Goal: Transaction & Acquisition: Purchase product/service

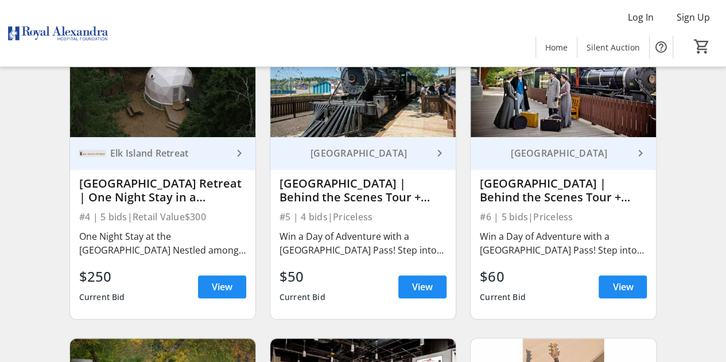
scroll to position [455, 0]
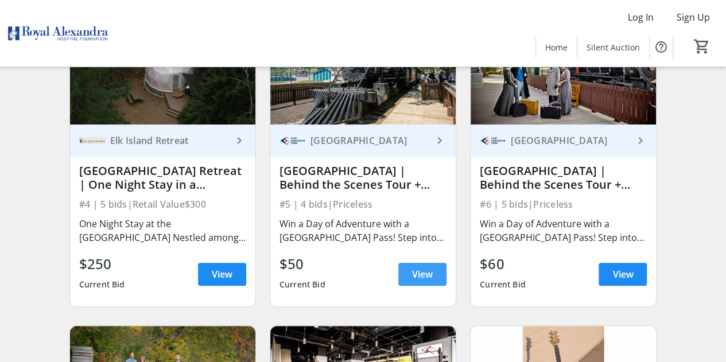
click at [409, 288] on span at bounding box center [422, 275] width 48 height 28
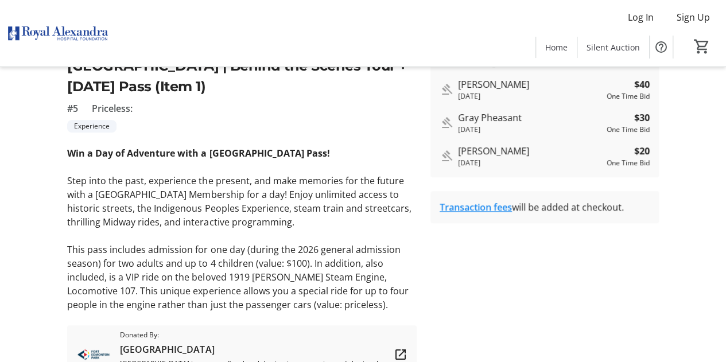
scroll to position [317, 0]
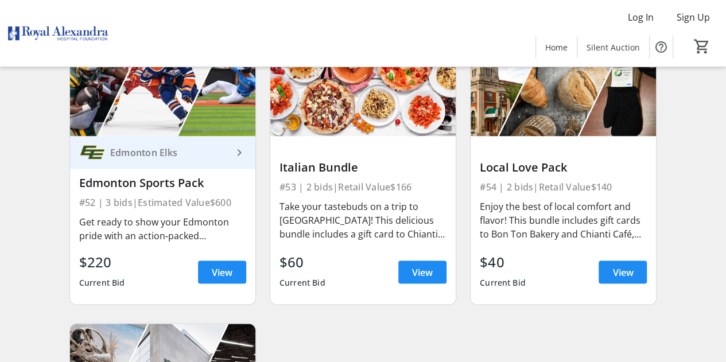
scroll to position [5312, 0]
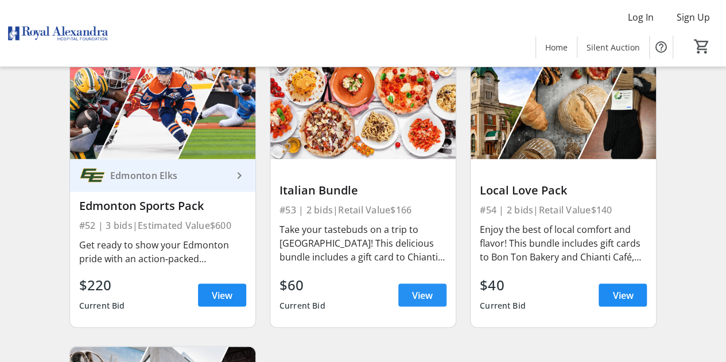
click at [409, 292] on span at bounding box center [422, 295] width 48 height 28
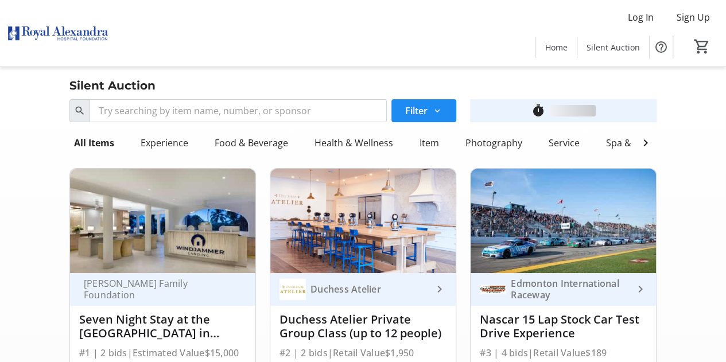
scroll to position [5312, 0]
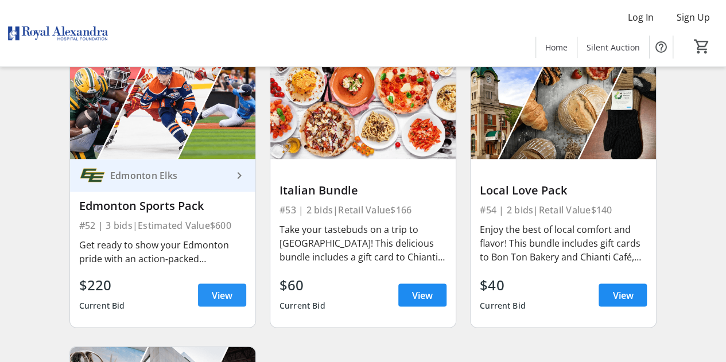
click at [219, 291] on span at bounding box center [222, 295] width 48 height 28
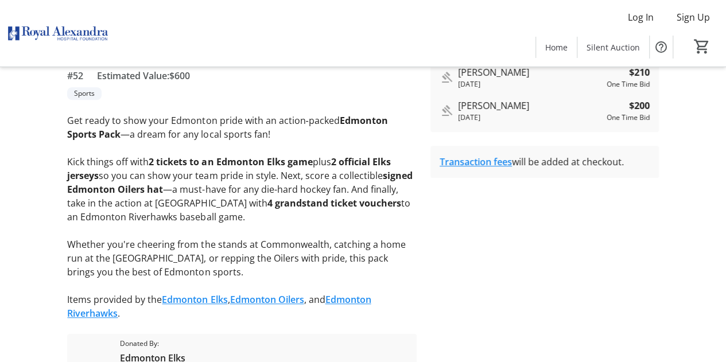
scroll to position [250, 0]
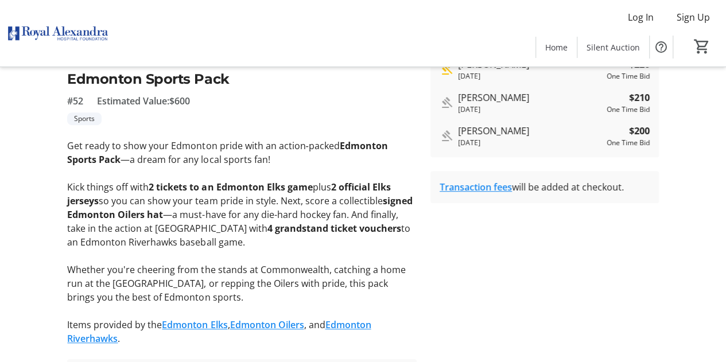
click at [479, 185] on link "Transaction fees" at bounding box center [476, 187] width 72 height 13
